Goal: Information Seeking & Learning: Learn about a topic

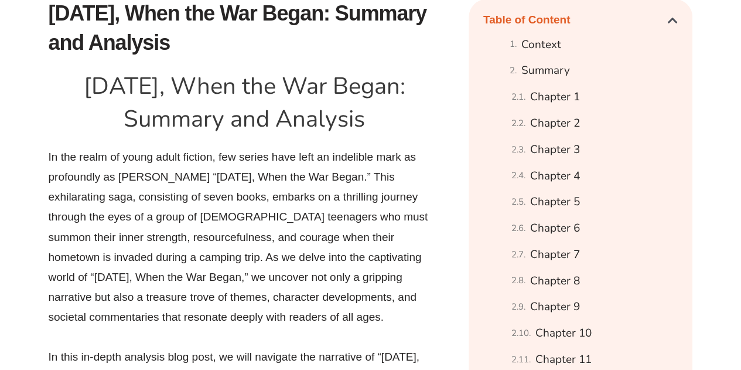
scroll to position [664, 0]
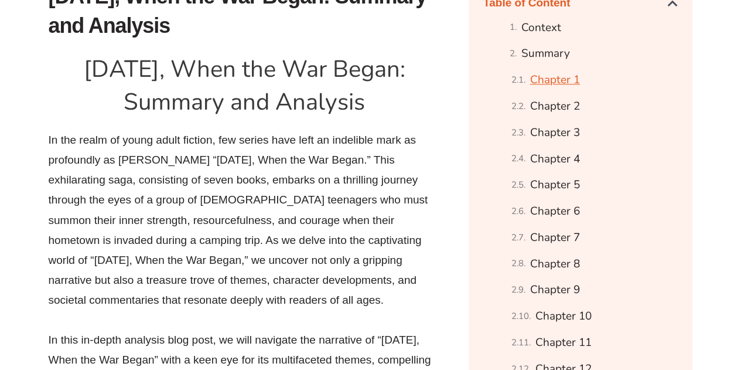
click at [556, 90] on link "Chapter 1" at bounding box center [555, 80] width 50 height 20
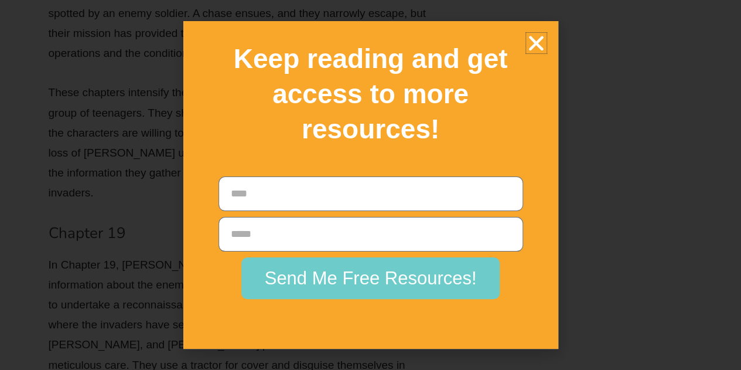
scroll to position [9779, 0]
click at [533, 33] on icon "Close" at bounding box center [536, 43] width 20 height 20
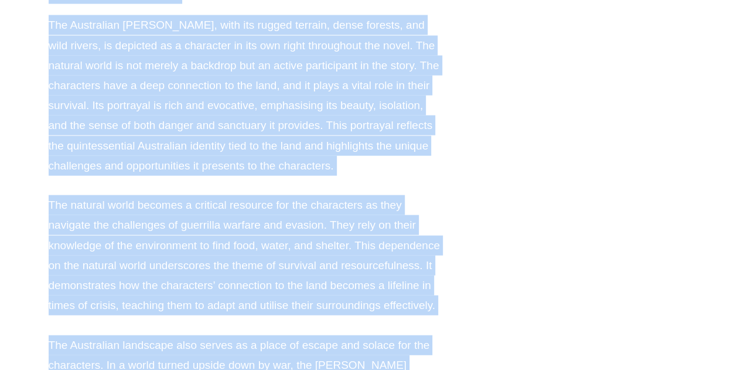
scroll to position [19000, 0]
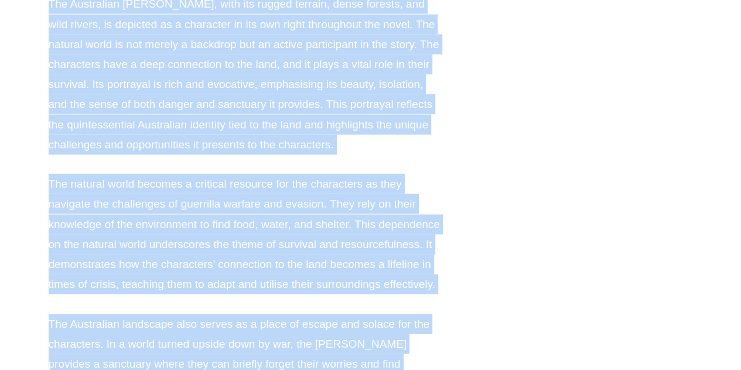
drag, startPoint x: 50, startPoint y: 78, endPoint x: 272, endPoint y: 52, distance: 223.5
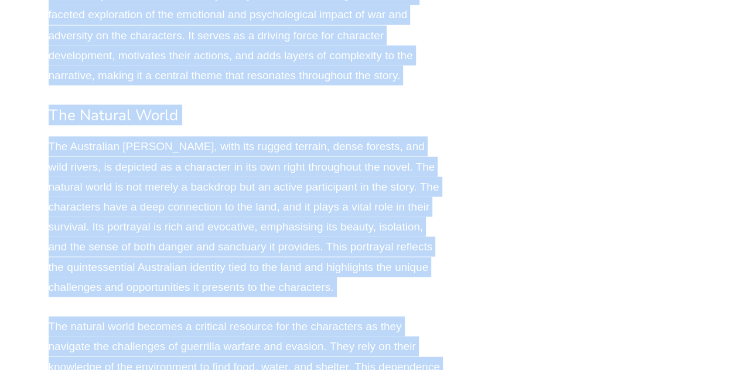
scroll to position [18856, 0]
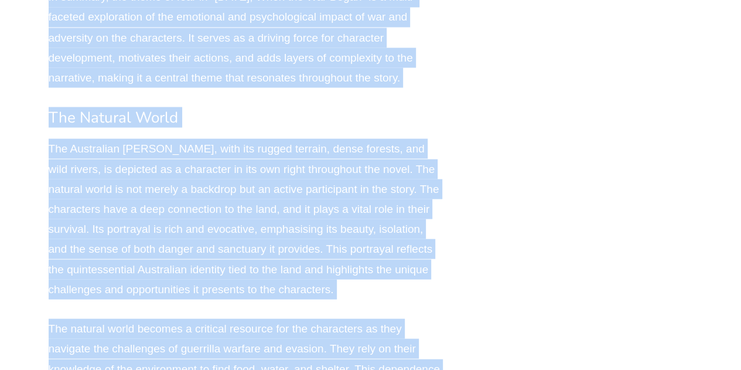
copy div "Lor ipsum do sit ame con adipiscingel se d eiusmod tem incidi utlaboree dolorem…"
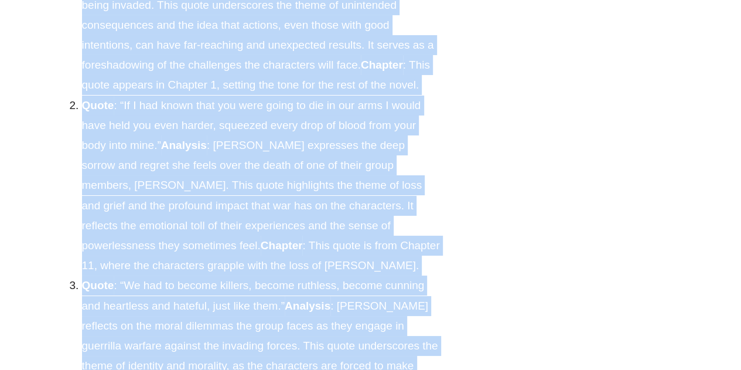
scroll to position [19863, 0]
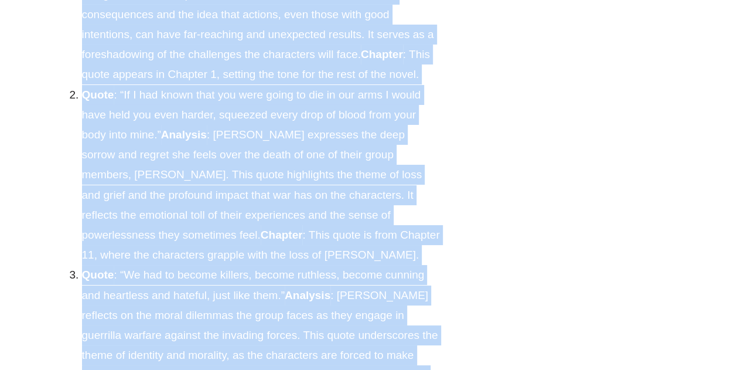
drag, startPoint x: 73, startPoint y: 108, endPoint x: 383, endPoint y: 269, distance: 349.7
copy div "Lorem : “Ipsu dol’s amet conse adip elit seddoeiusm; te’i utlabo etd magnaa eni…"
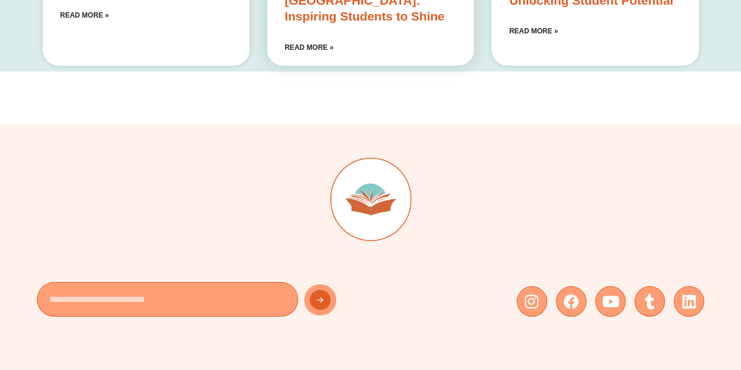
scroll to position [22095, 0]
